Goal: Entertainment & Leisure: Consume media (video, audio)

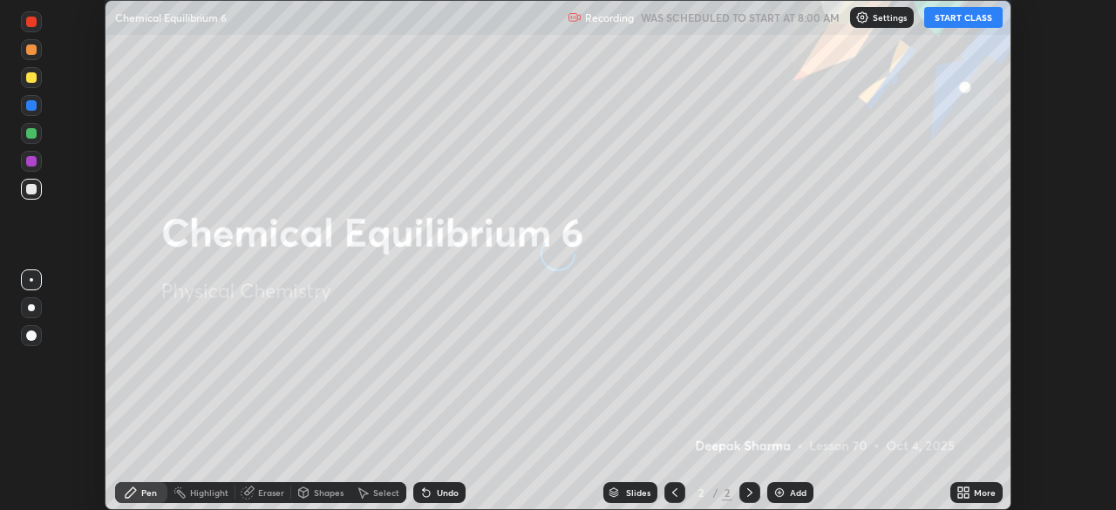
scroll to position [510, 1116]
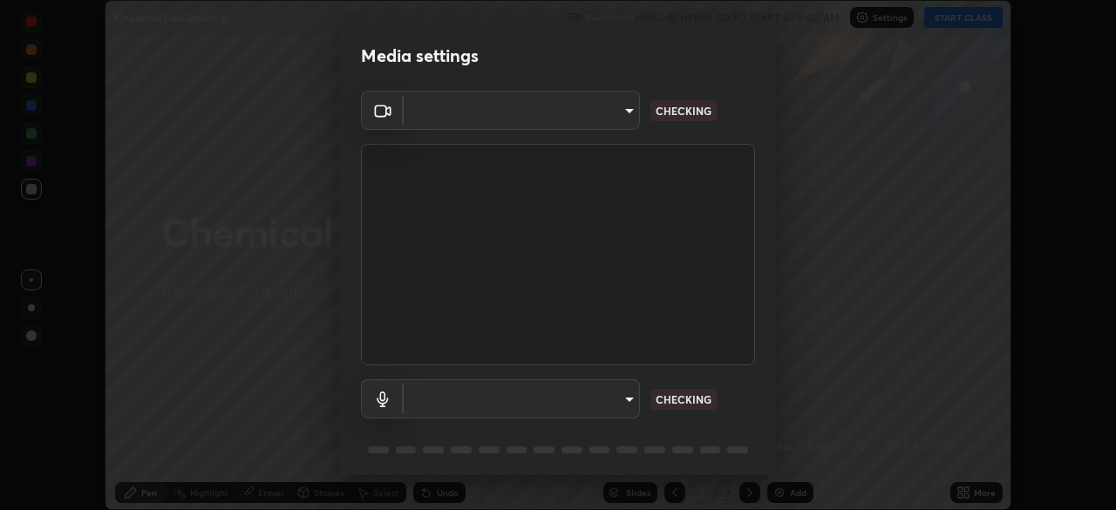
type input "049e71f6935d0e7923f476e5c48cd3194bf25e6efc67c9ca0ad7c3a956dfd243"
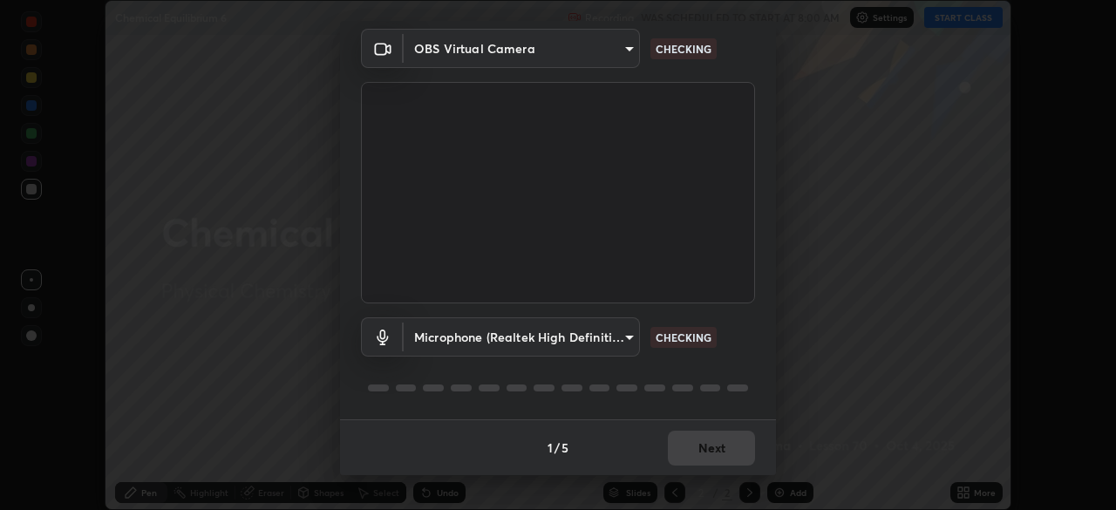
click at [622, 336] on body "Erase all Chemical Equilibrium 6 Recording WAS SCHEDULED TO START AT 8:00 AM Se…" at bounding box center [558, 255] width 1116 height 510
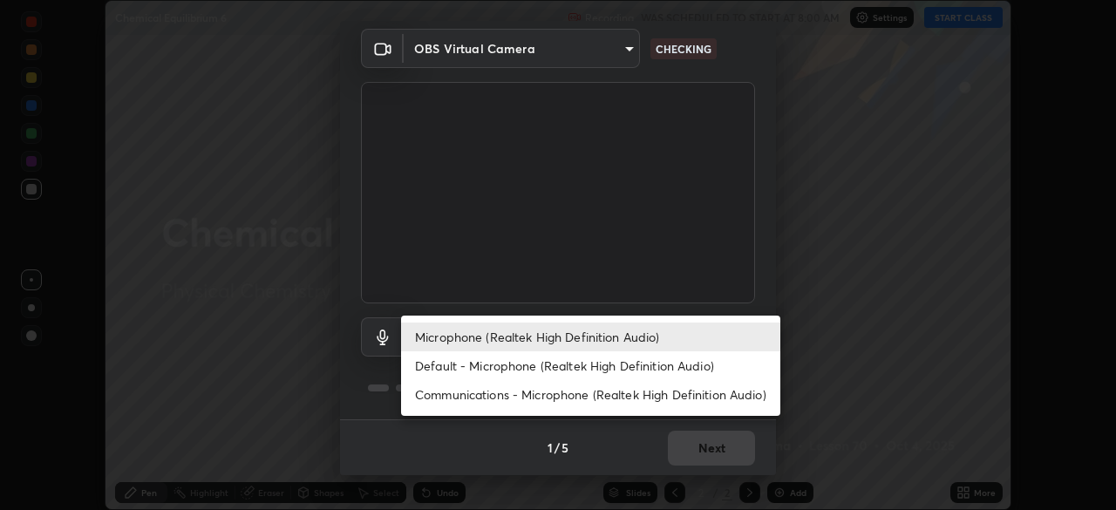
click at [622, 364] on li "Default - Microphone (Realtek High Definition Audio)" at bounding box center [590, 365] width 379 height 29
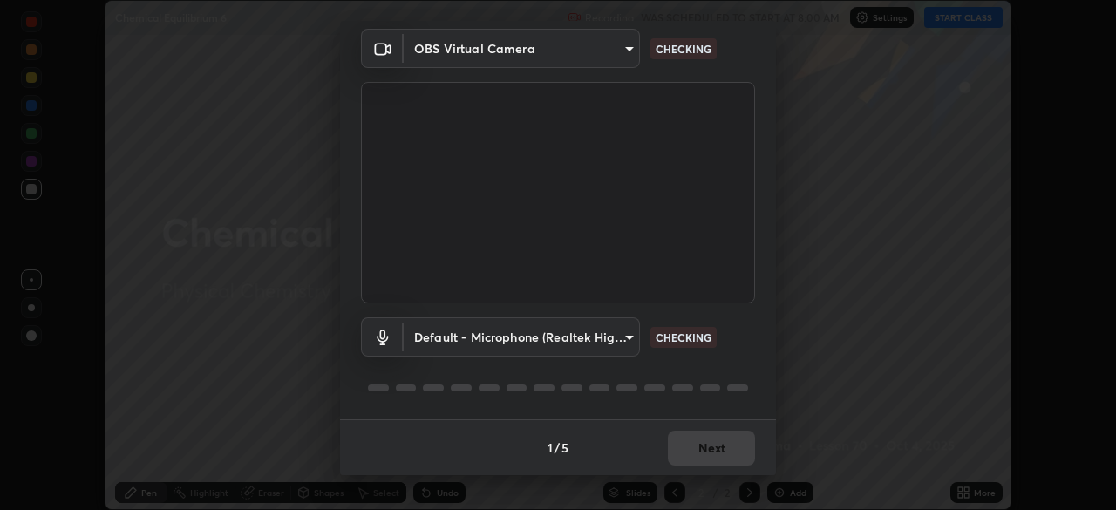
click at [614, 333] on body "Erase all Chemical Equilibrium 6 Recording WAS SCHEDULED TO START AT 8:00 AM Se…" at bounding box center [558, 255] width 1116 height 510
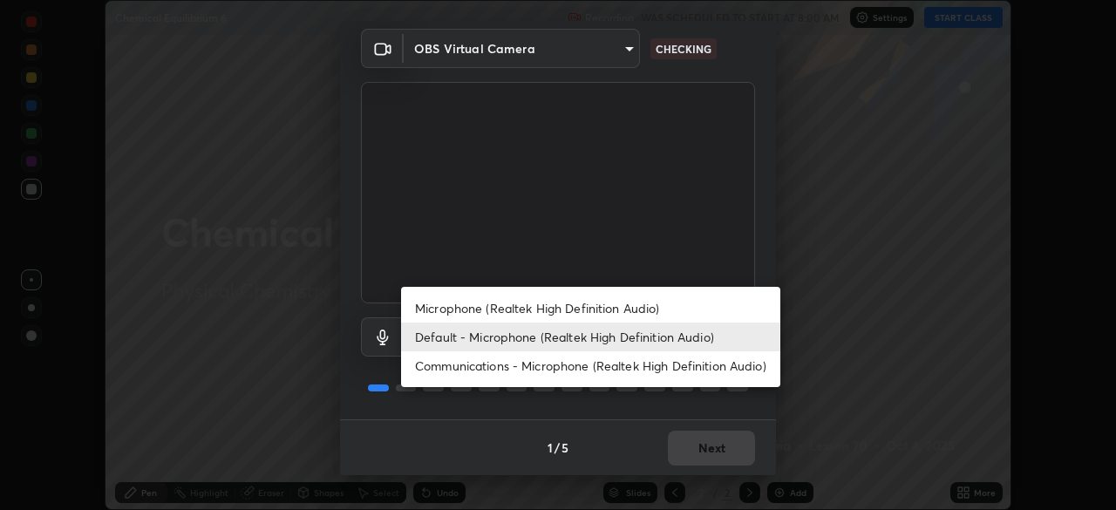
click at [636, 306] on li "Microphone (Realtek High Definition Audio)" at bounding box center [590, 308] width 379 height 29
type input "980b1e8b03131a541cf06170f8f7722bcf6bc204ac8508985d881133fb5e80ab"
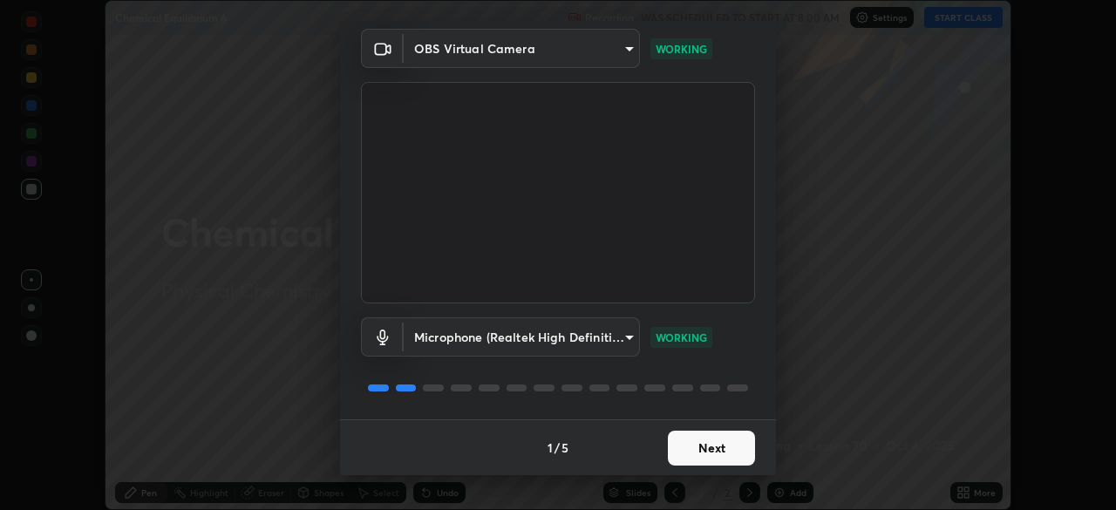
click at [709, 444] on button "Next" at bounding box center [711, 448] width 87 height 35
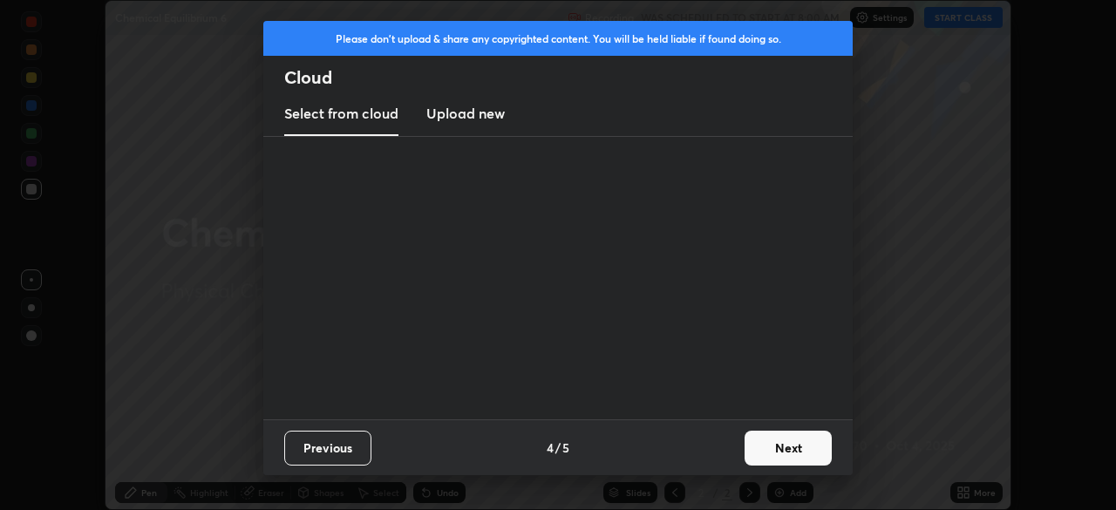
click at [710, 449] on div "Previous 4 / 5 Next" at bounding box center [557, 447] width 589 height 56
click at [709, 448] on div "Previous 4 / 5 Next" at bounding box center [557, 447] width 589 height 56
click at [775, 452] on button "Next" at bounding box center [787, 448] width 87 height 35
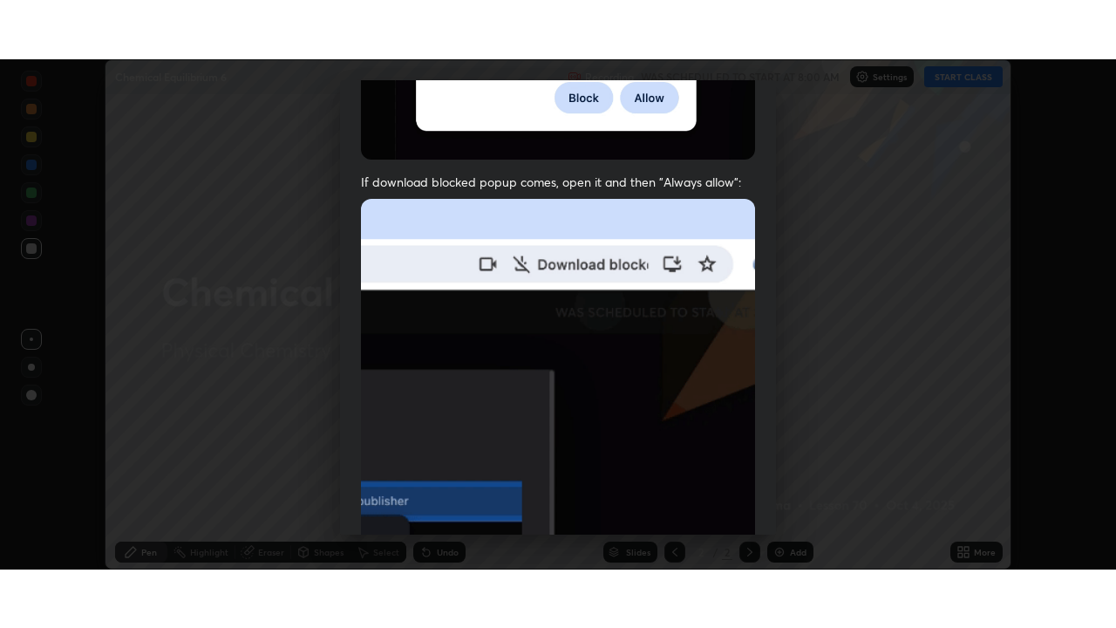
scroll to position [418, 0]
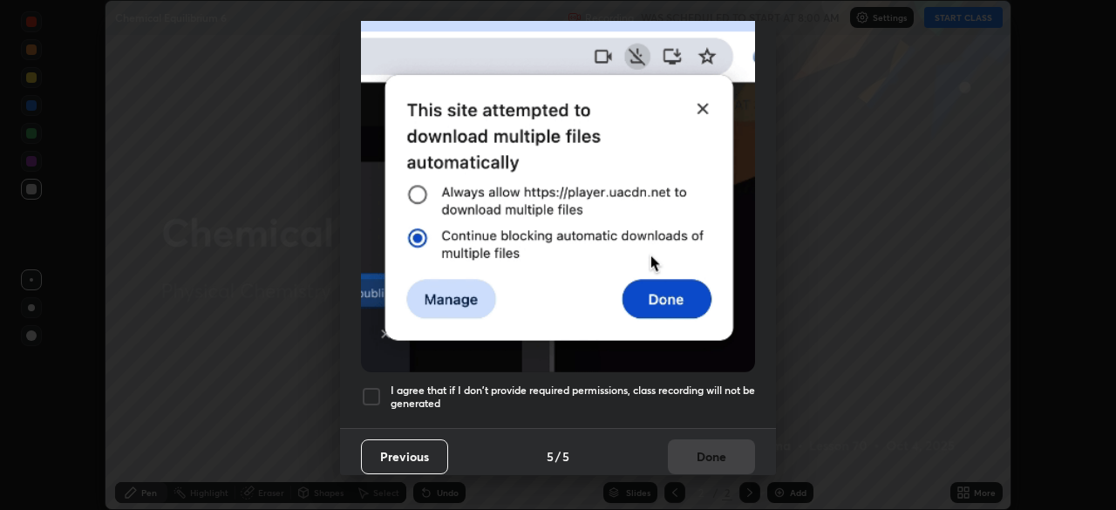
click at [683, 384] on h5 "I agree that if I don't provide required permissions, class recording will not …" at bounding box center [573, 397] width 364 height 27
click at [714, 452] on button "Done" at bounding box center [711, 456] width 87 height 35
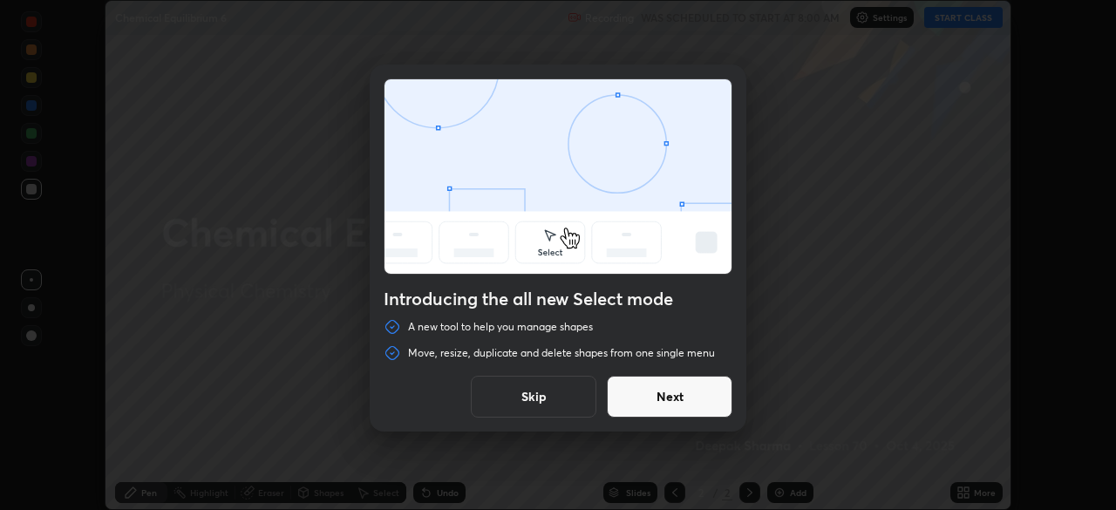
click at [528, 395] on button "Skip" at bounding box center [534, 397] width 126 height 42
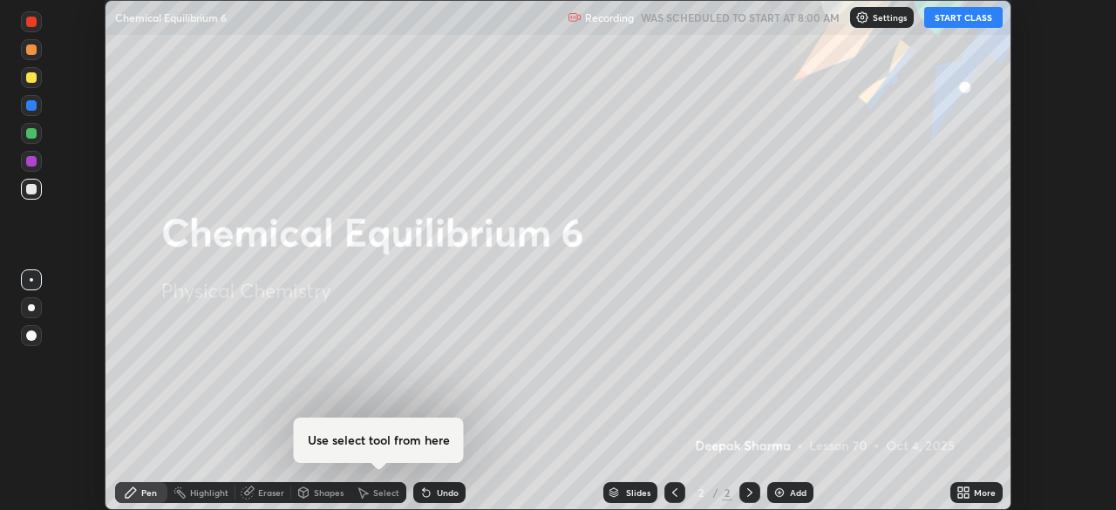
click at [978, 16] on button "START CLASS" at bounding box center [963, 17] width 78 height 21
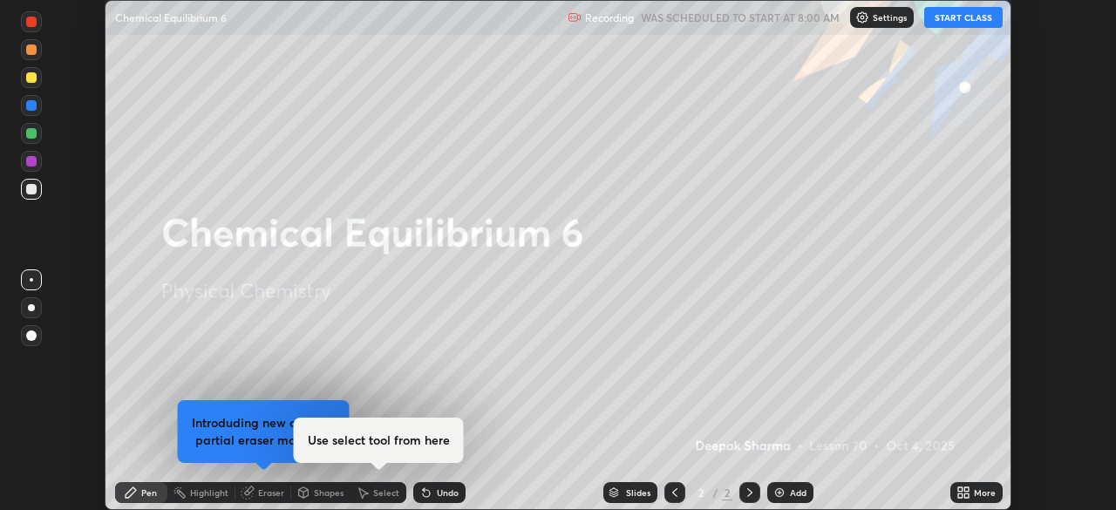
click at [976, 495] on div "More" at bounding box center [985, 492] width 22 height 9
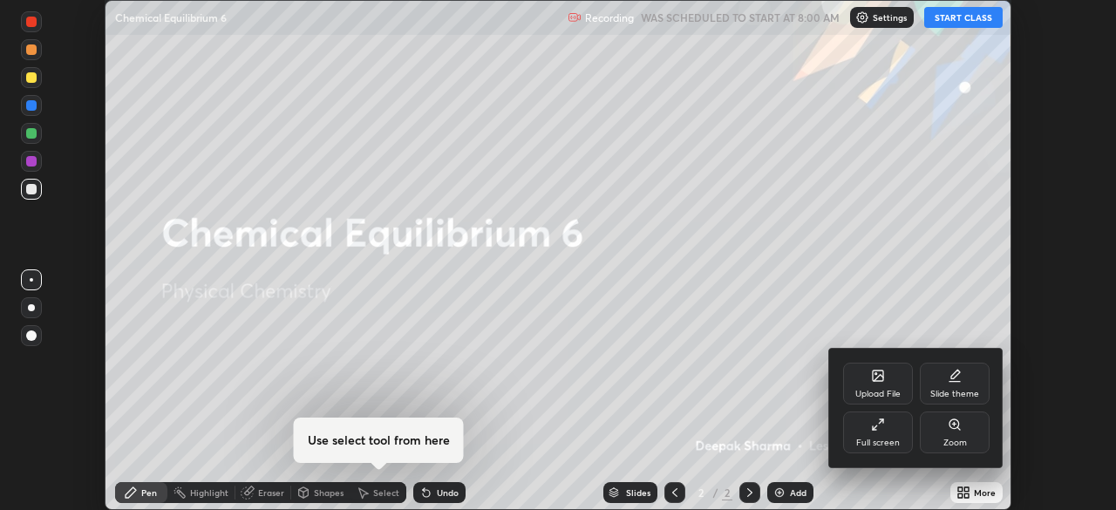
click at [872, 438] on div "Full screen" at bounding box center [878, 442] width 44 height 9
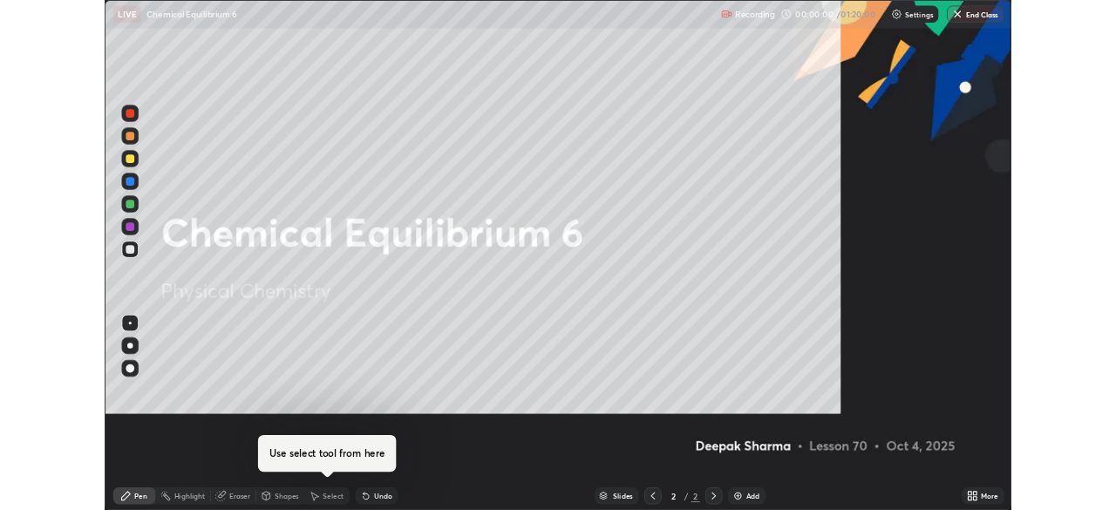
scroll to position [628, 1116]
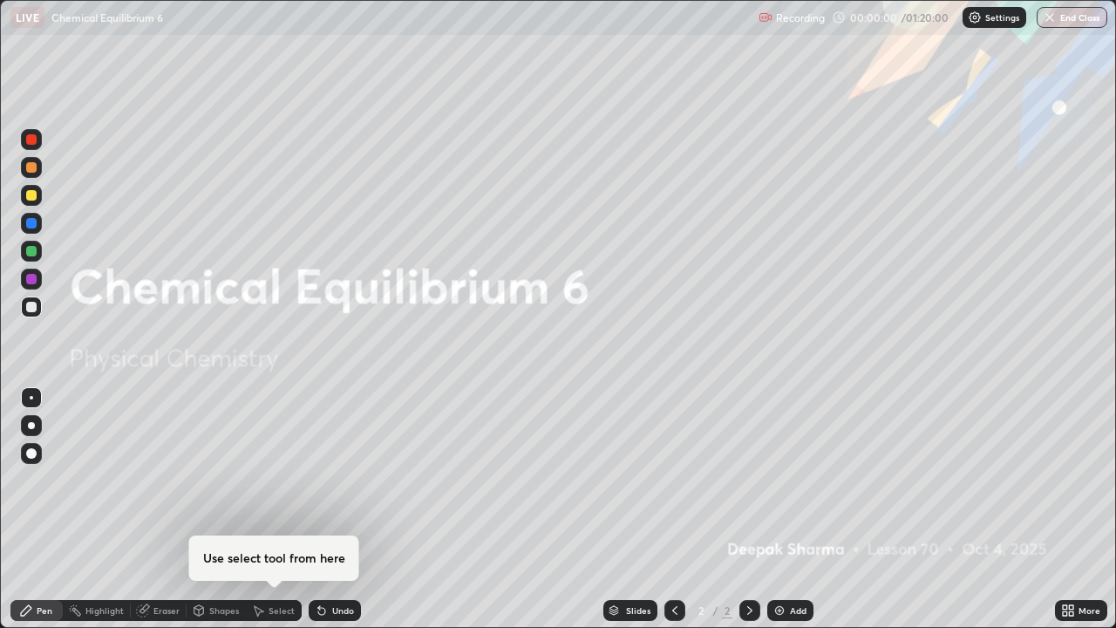
click at [776, 509] on img at bounding box center [779, 610] width 14 height 14
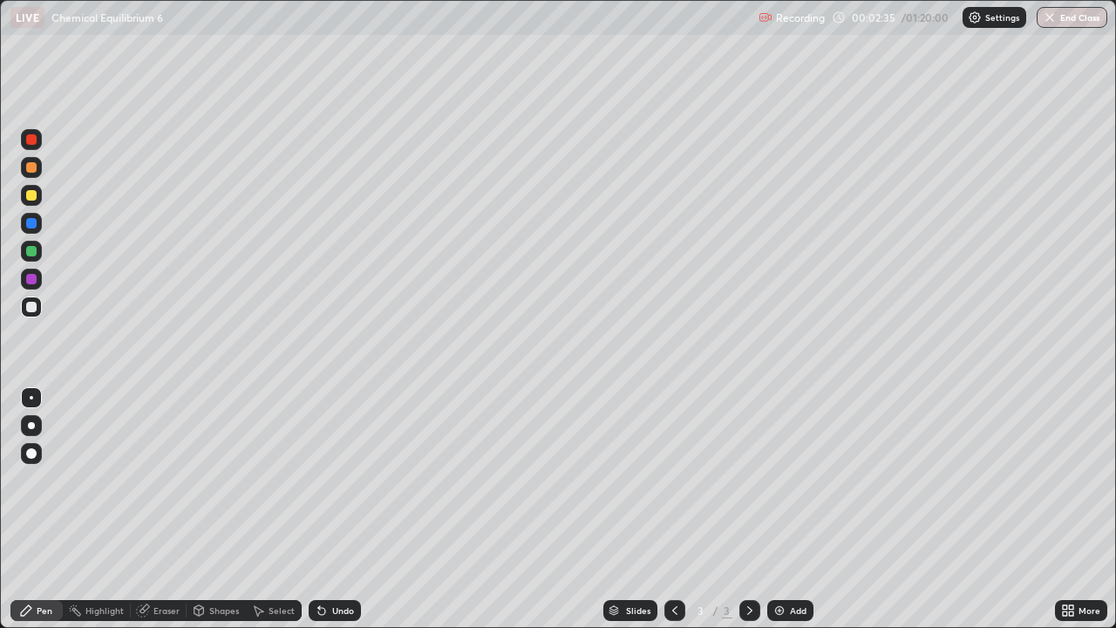
click at [37, 202] on div at bounding box center [31, 195] width 21 height 21
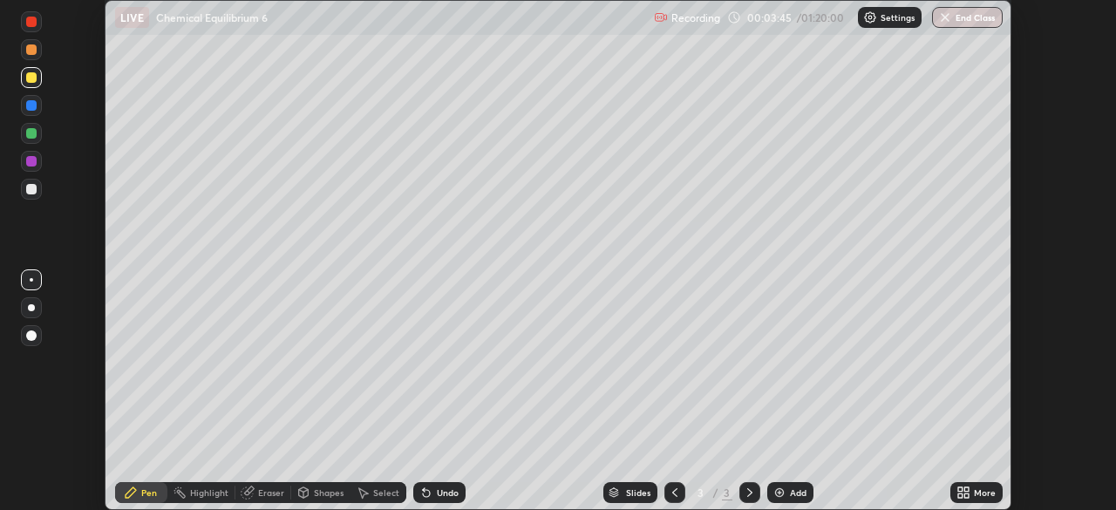
scroll to position [86665, 86059]
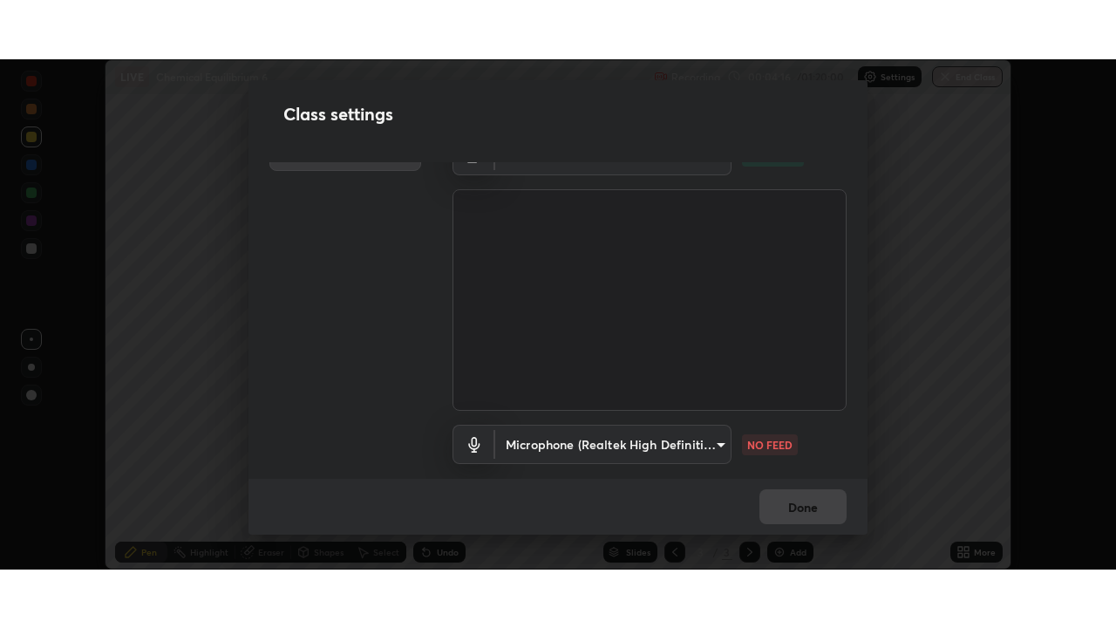
scroll to position [79, 0]
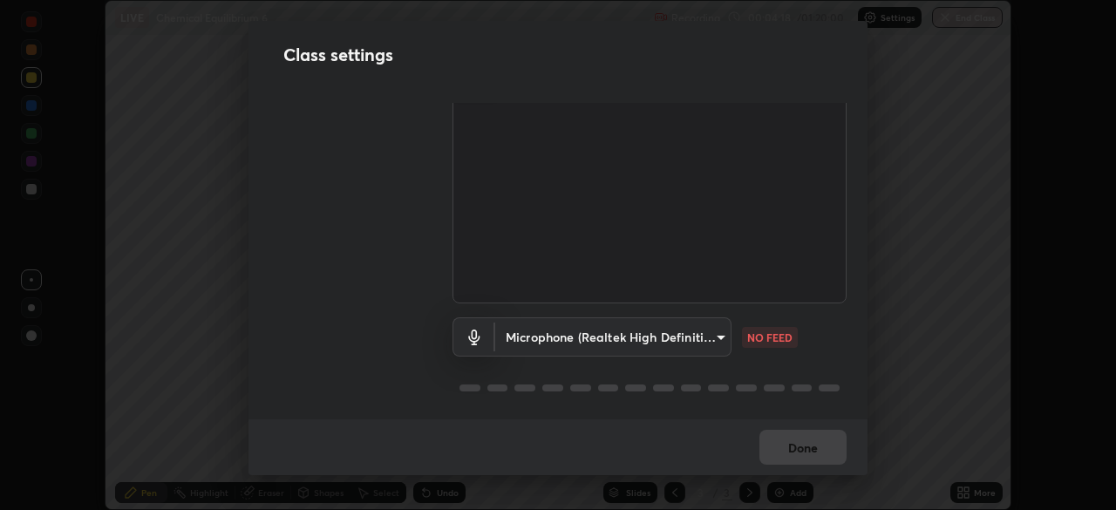
click at [714, 329] on body "Erase all LIVE Chemical Equilibrium 6 Recording 00:04:18 / 01:20:00 Settings En…" at bounding box center [558, 255] width 1116 height 510
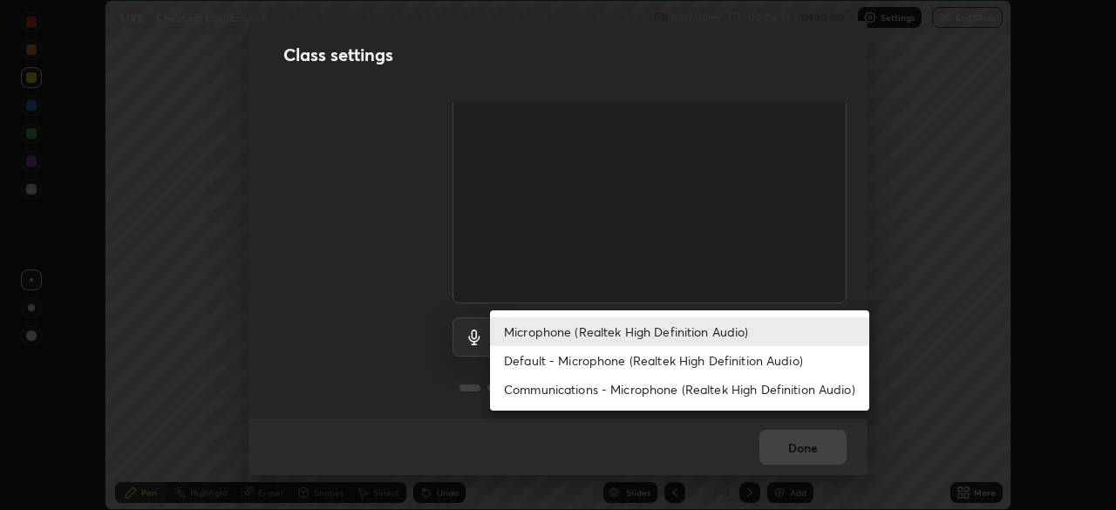
click at [630, 361] on li "Default - Microphone (Realtek High Definition Audio)" at bounding box center [679, 360] width 379 height 29
type input "default"
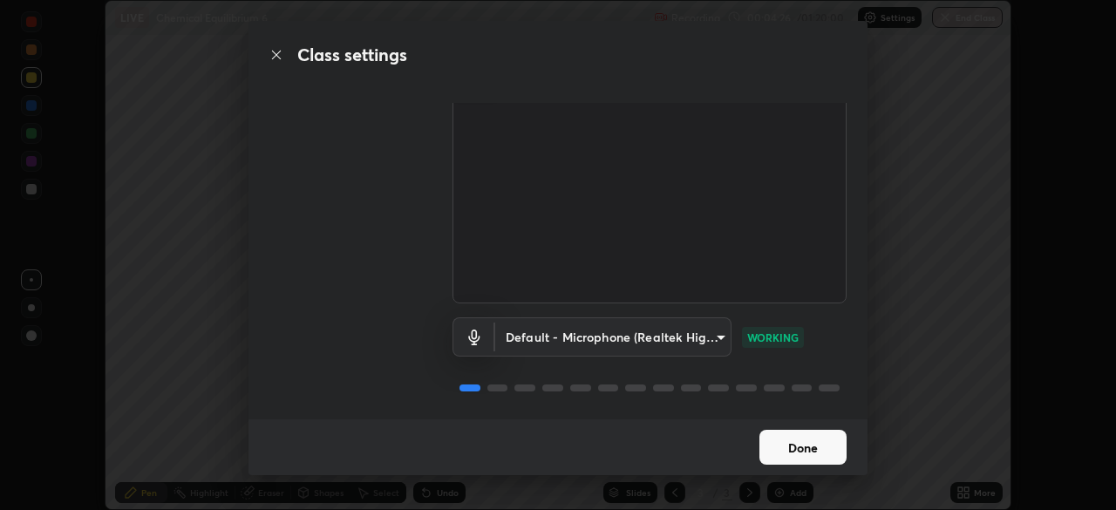
click at [795, 445] on button "Done" at bounding box center [802, 447] width 87 height 35
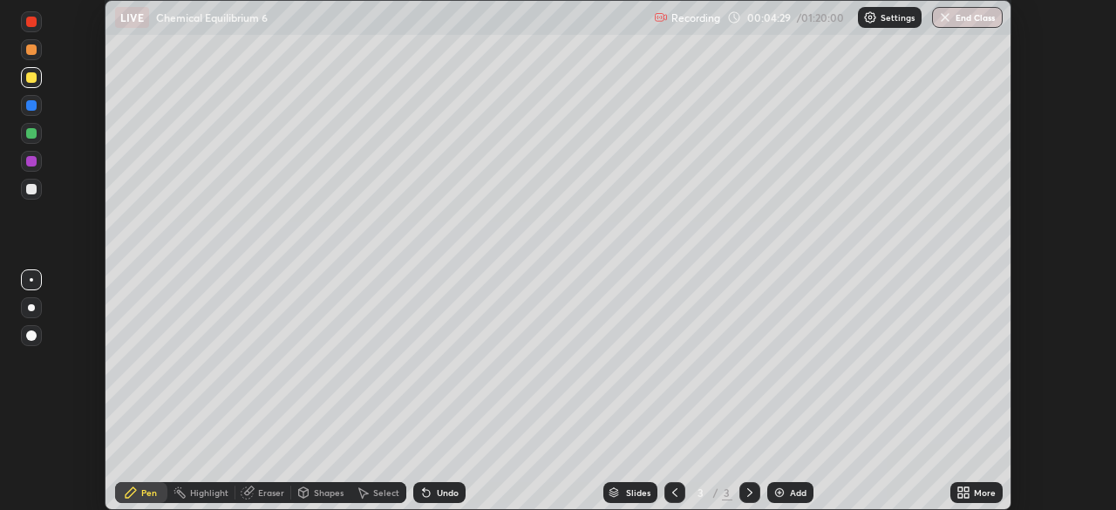
click at [971, 491] on div "More" at bounding box center [976, 492] width 52 height 21
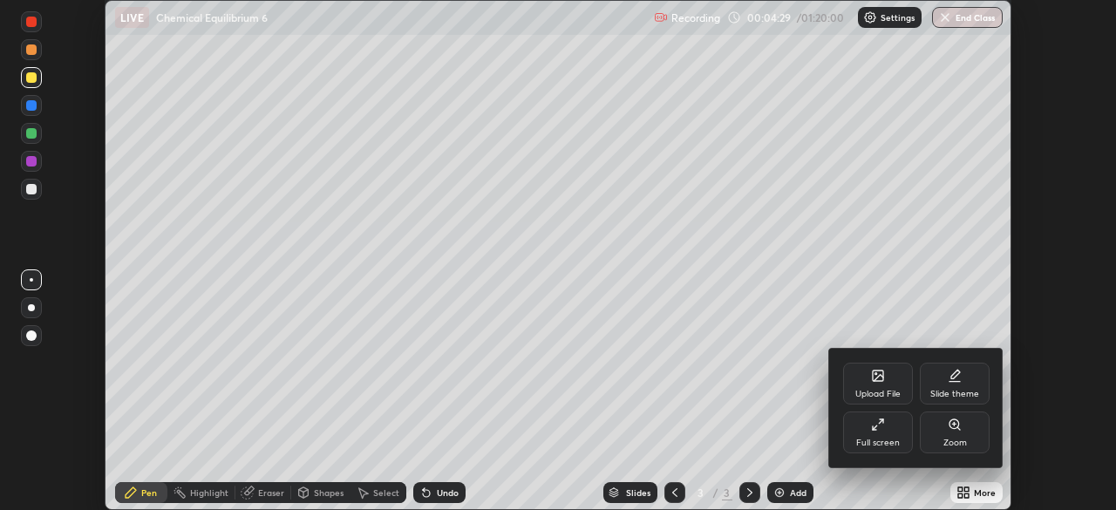
click at [888, 439] on div "Full screen" at bounding box center [878, 442] width 44 height 9
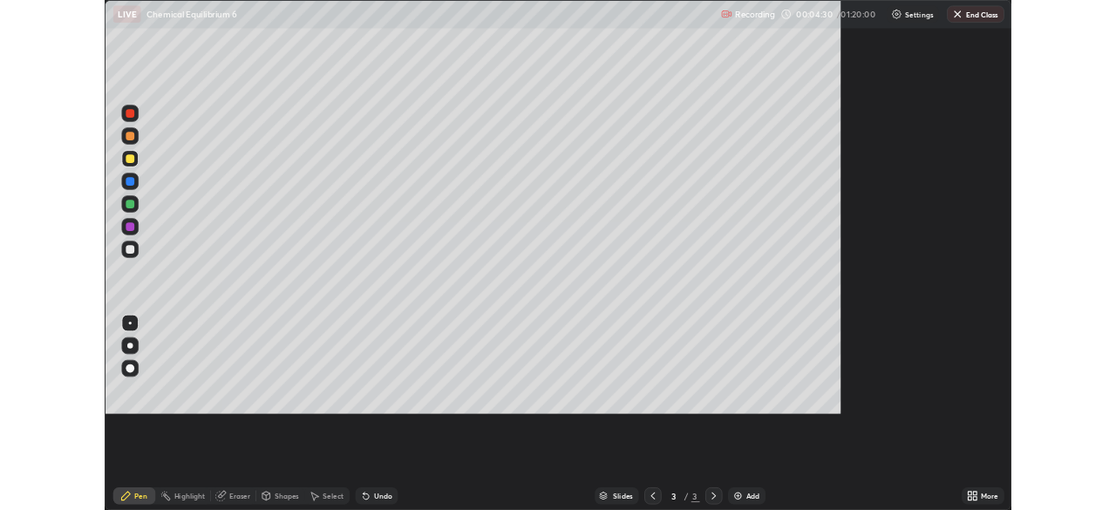
scroll to position [628, 1116]
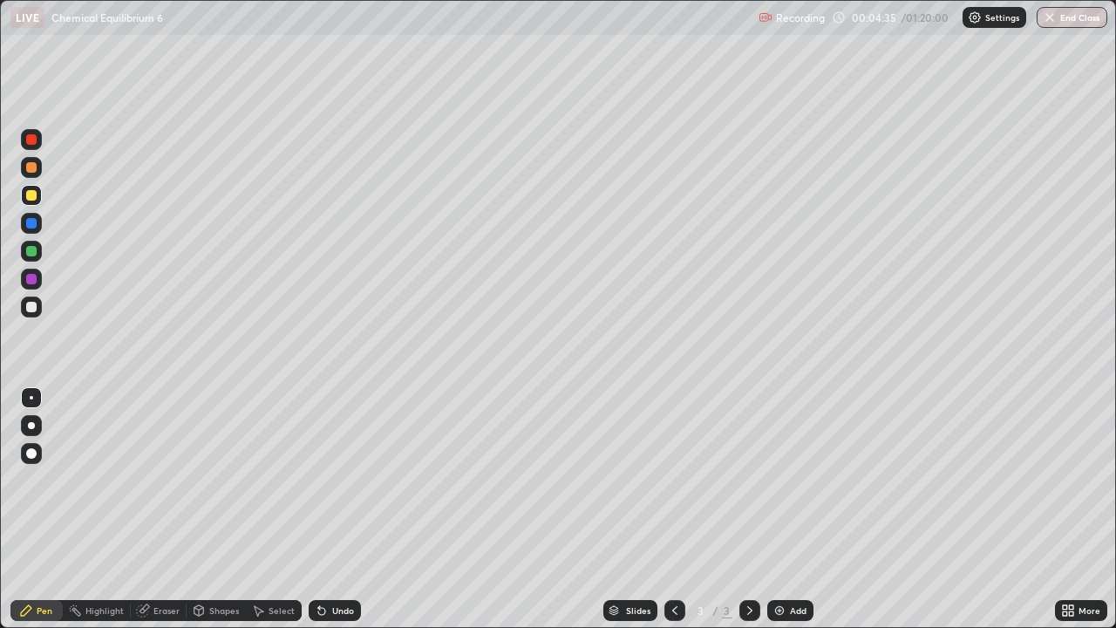
click at [324, 509] on icon at bounding box center [322, 610] width 14 height 14
click at [327, 509] on div "Undo" at bounding box center [335, 610] width 52 height 21
click at [329, 509] on div "Undo" at bounding box center [335, 610] width 52 height 21
click at [1076, 509] on div "More" at bounding box center [1081, 610] width 52 height 21
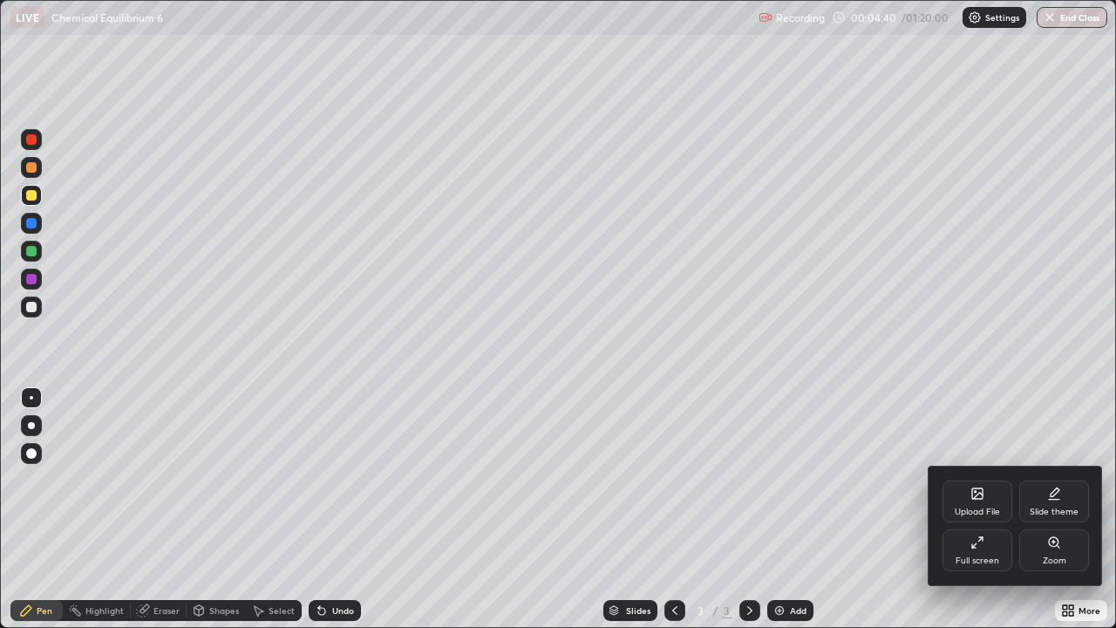
click at [980, 509] on icon at bounding box center [977, 542] width 14 height 14
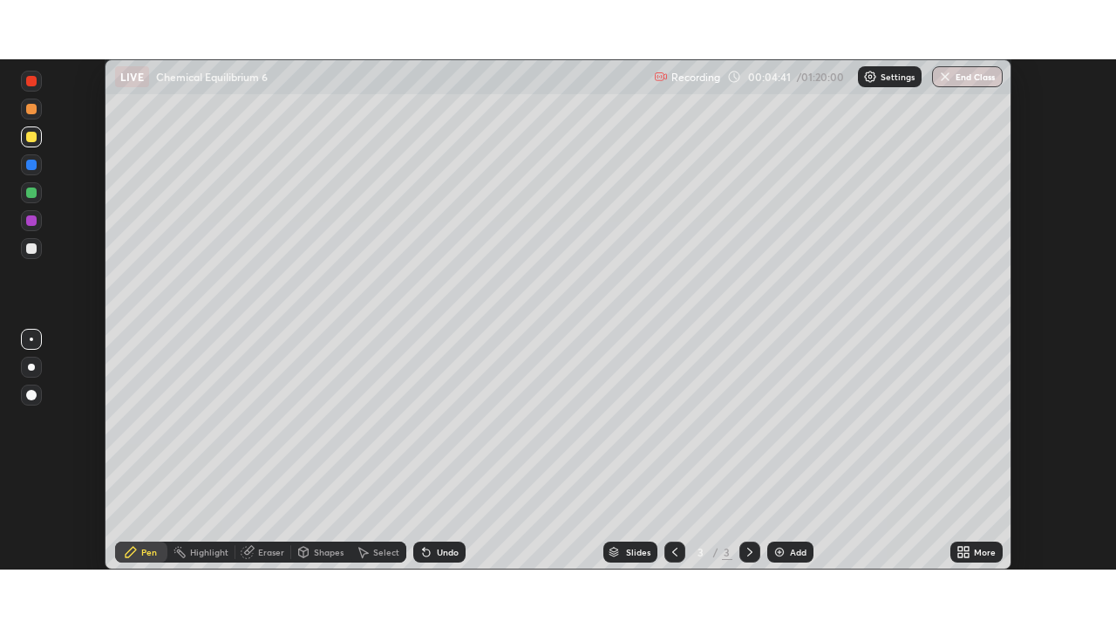
scroll to position [86665, 86059]
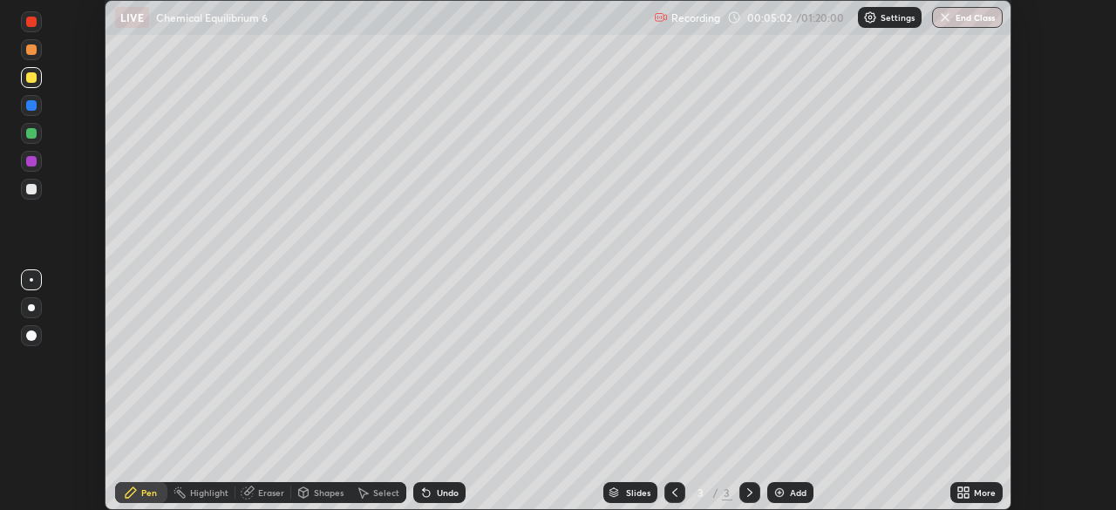
click at [446, 492] on div "Undo" at bounding box center [448, 492] width 22 height 9
click at [446, 486] on div "Undo" at bounding box center [439, 492] width 52 height 21
click at [962, 490] on icon at bounding box center [960, 489] width 4 height 4
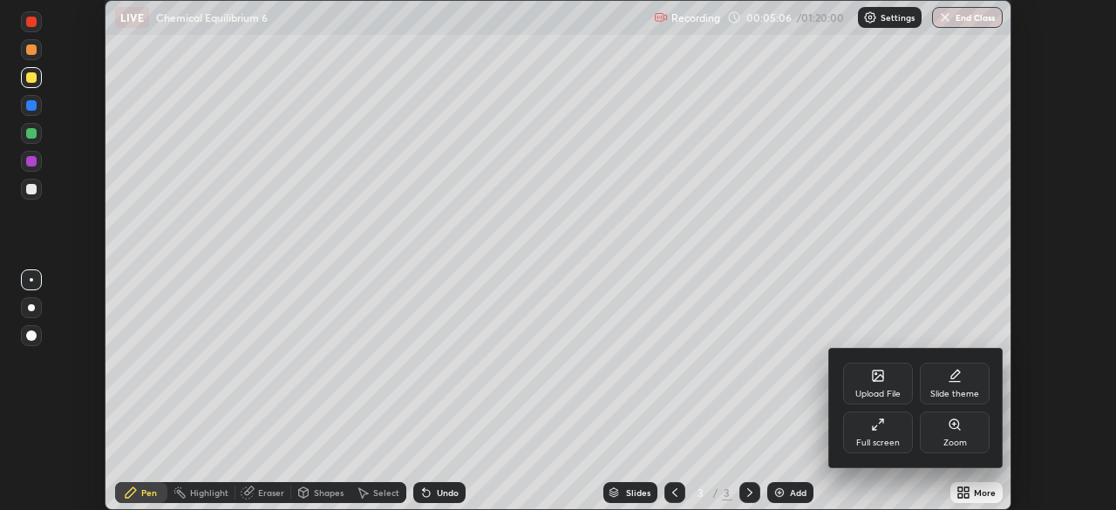
click at [871, 433] on div "Full screen" at bounding box center [878, 432] width 70 height 42
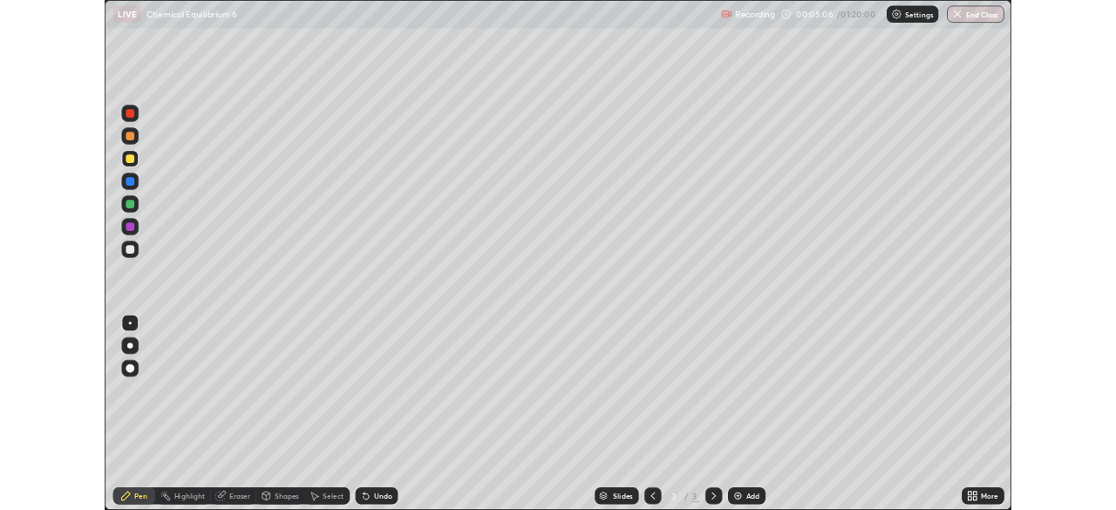
scroll to position [628, 1116]
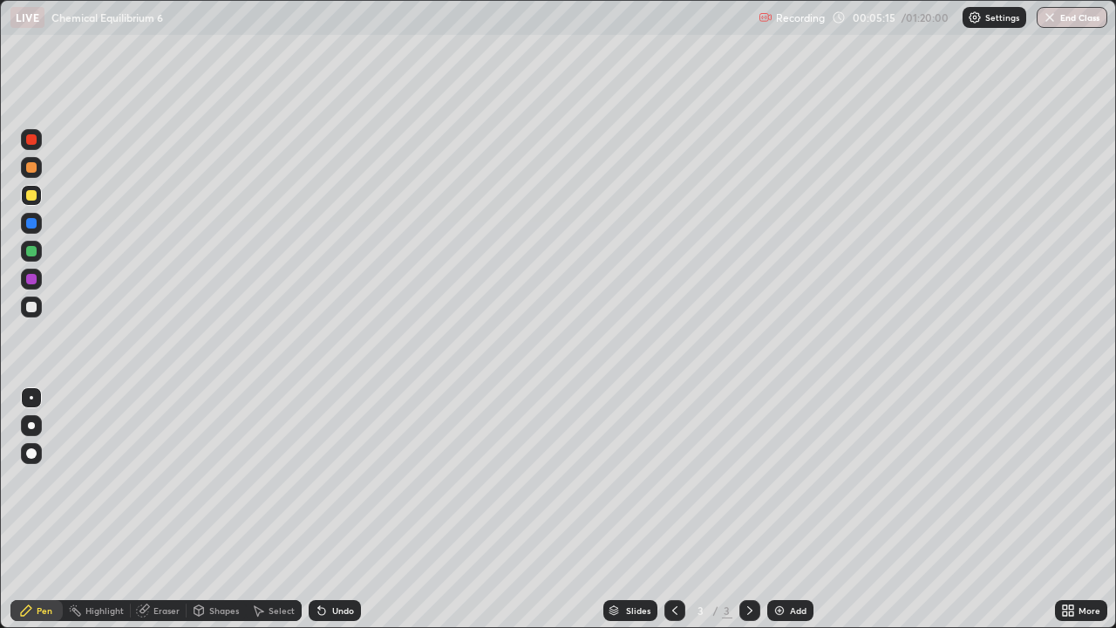
click at [145, 509] on icon at bounding box center [144, 608] width 10 height 9
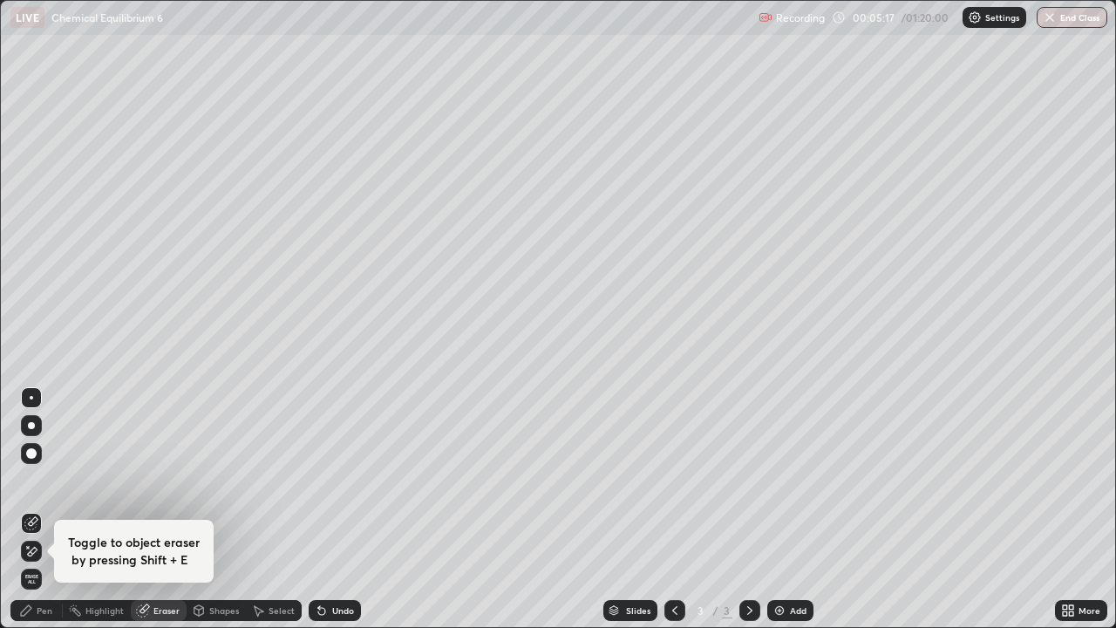
click at [32, 455] on div at bounding box center [31, 453] width 10 height 10
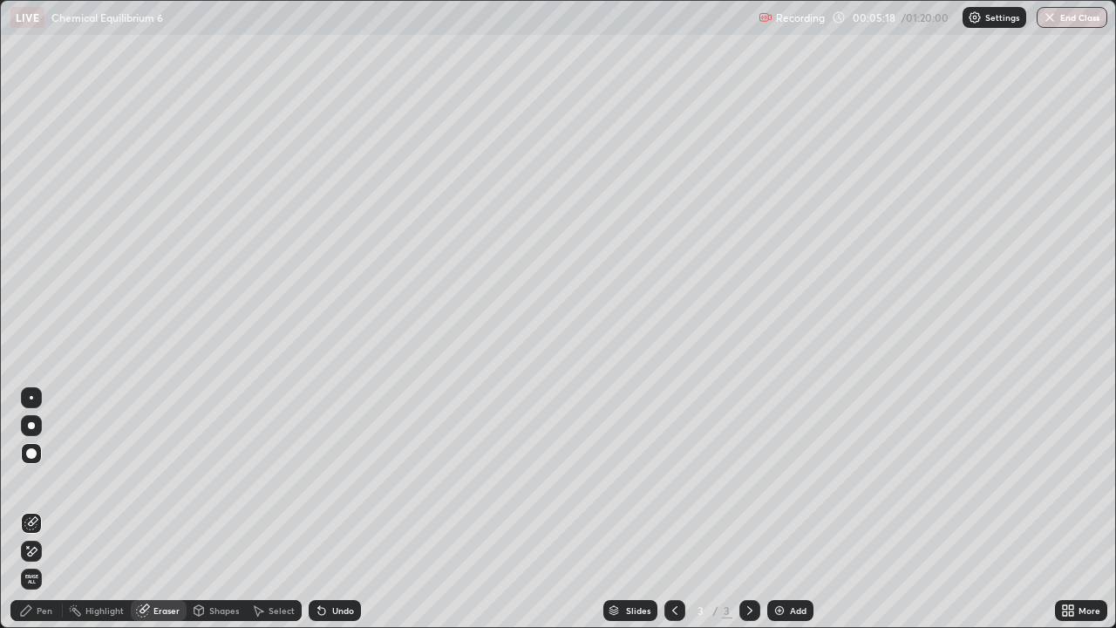
click at [40, 509] on div "Pen" at bounding box center [45, 610] width 16 height 9
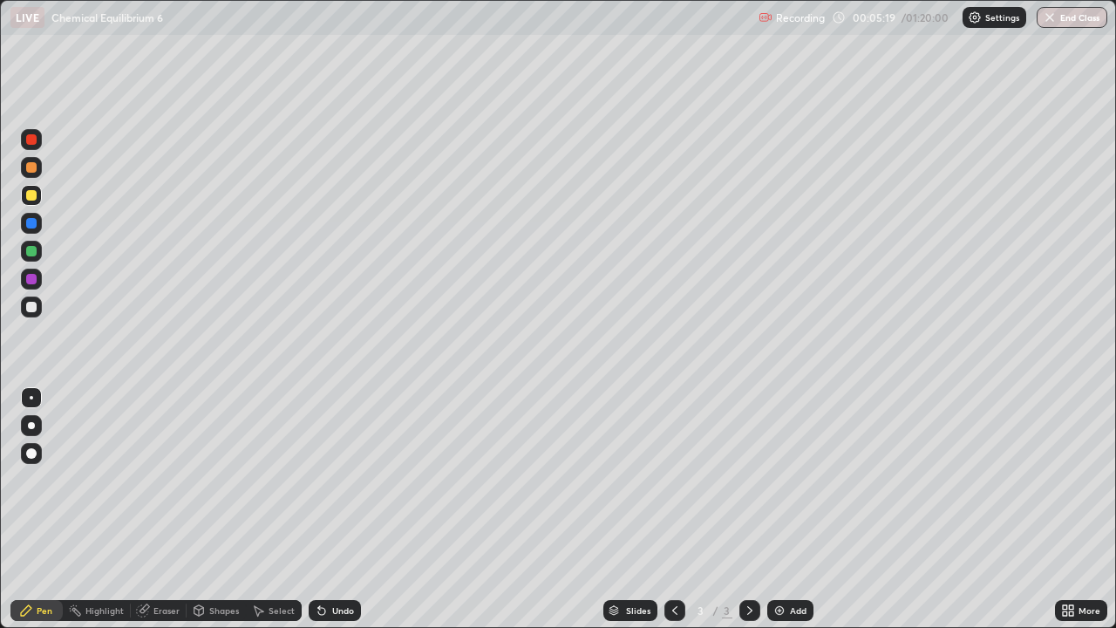
click at [36, 257] on div at bounding box center [31, 251] width 21 height 21
click at [1077, 509] on div "More" at bounding box center [1081, 610] width 52 height 21
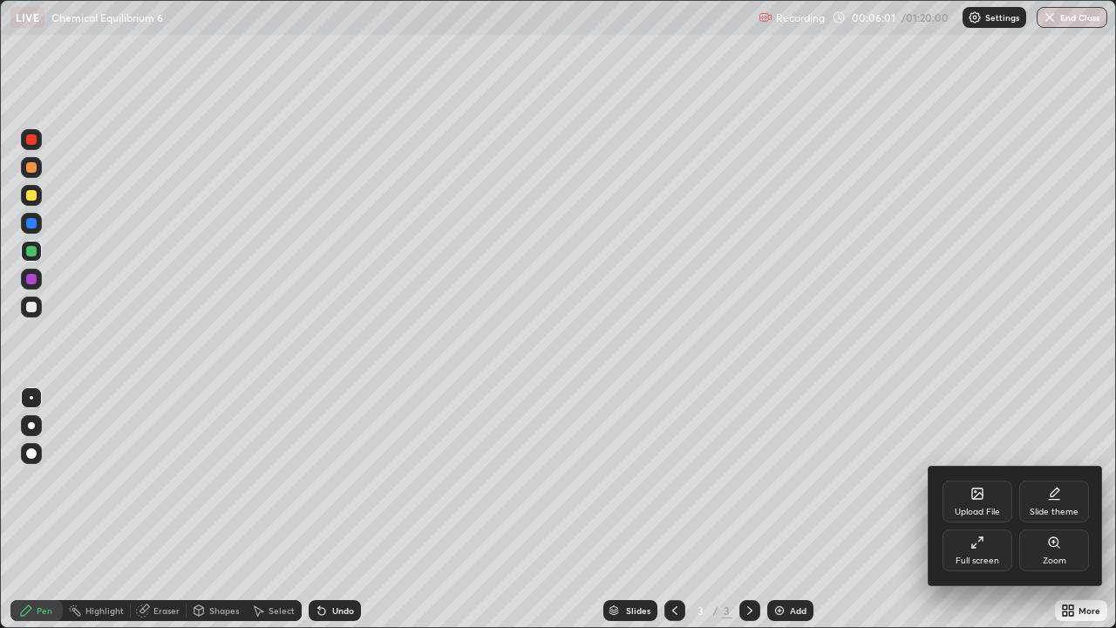
click at [973, 509] on icon at bounding box center [973, 545] width 3 height 3
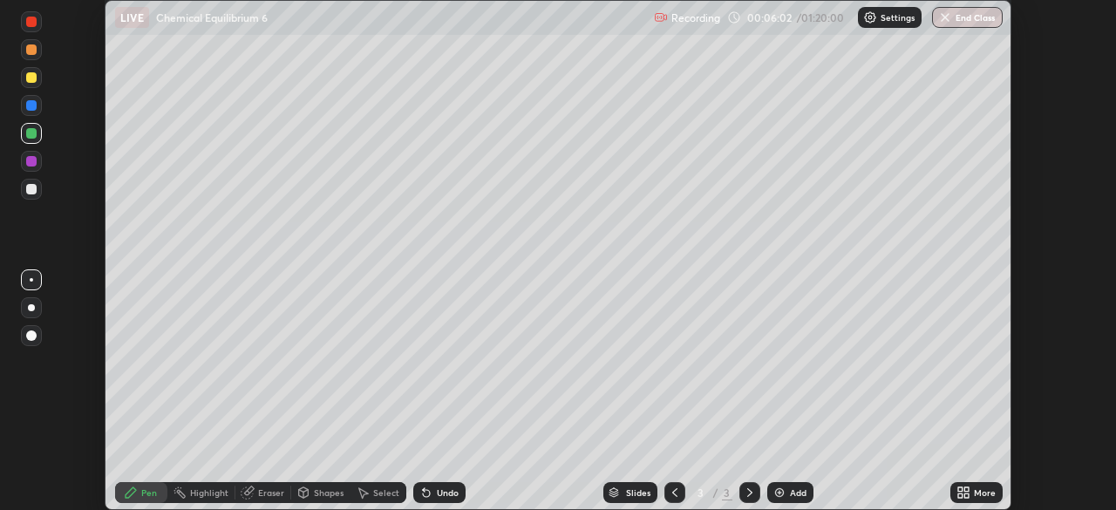
scroll to position [86665, 86059]
click at [78, 357] on div "Setting up your live class" at bounding box center [558, 255] width 1116 height 510
click at [81, 350] on div "Setting up your live class" at bounding box center [558, 255] width 1116 height 510
